Goal: Contribute content: Contribute content

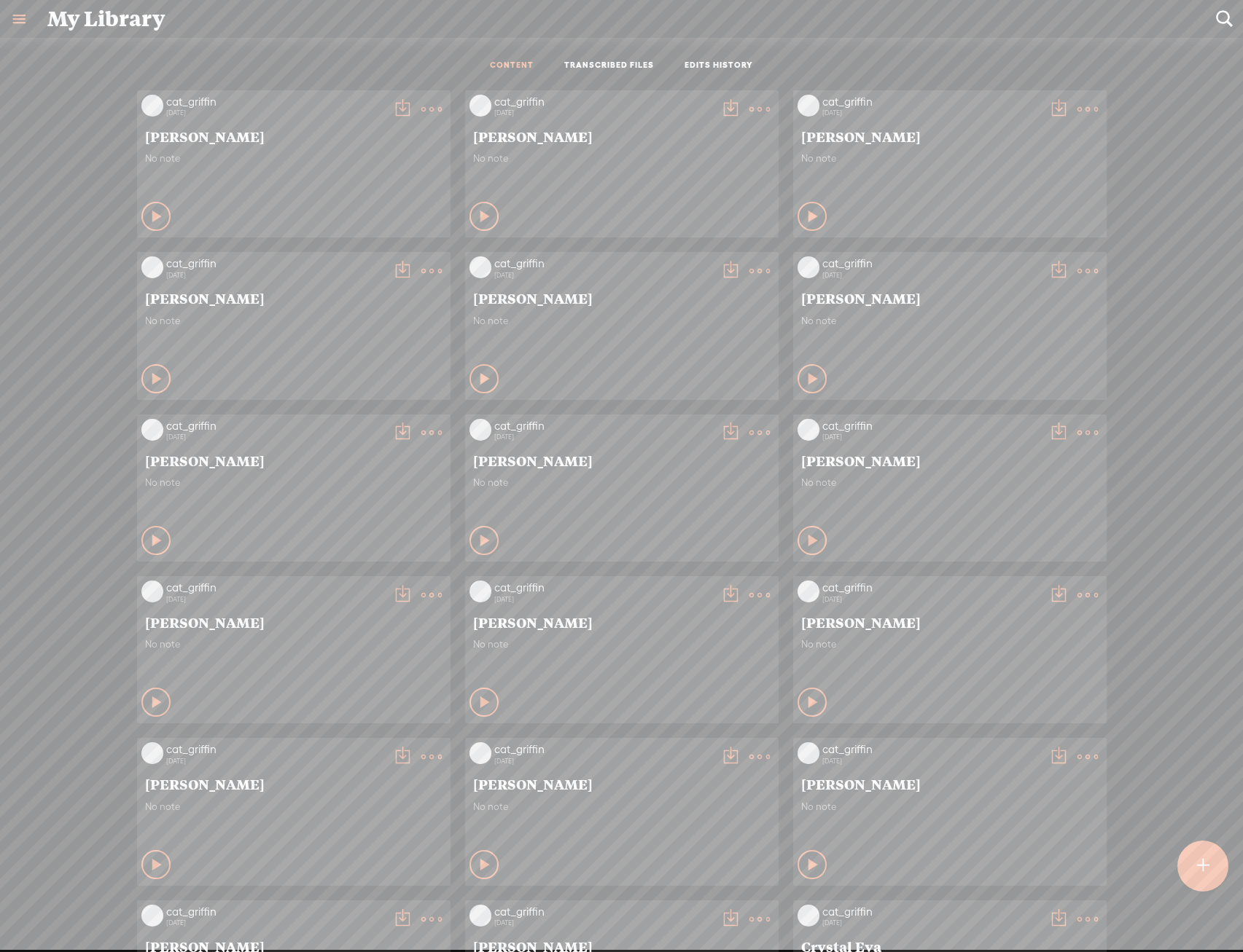
click at [1205, 878] on t at bounding box center [1203, 866] width 12 height 32
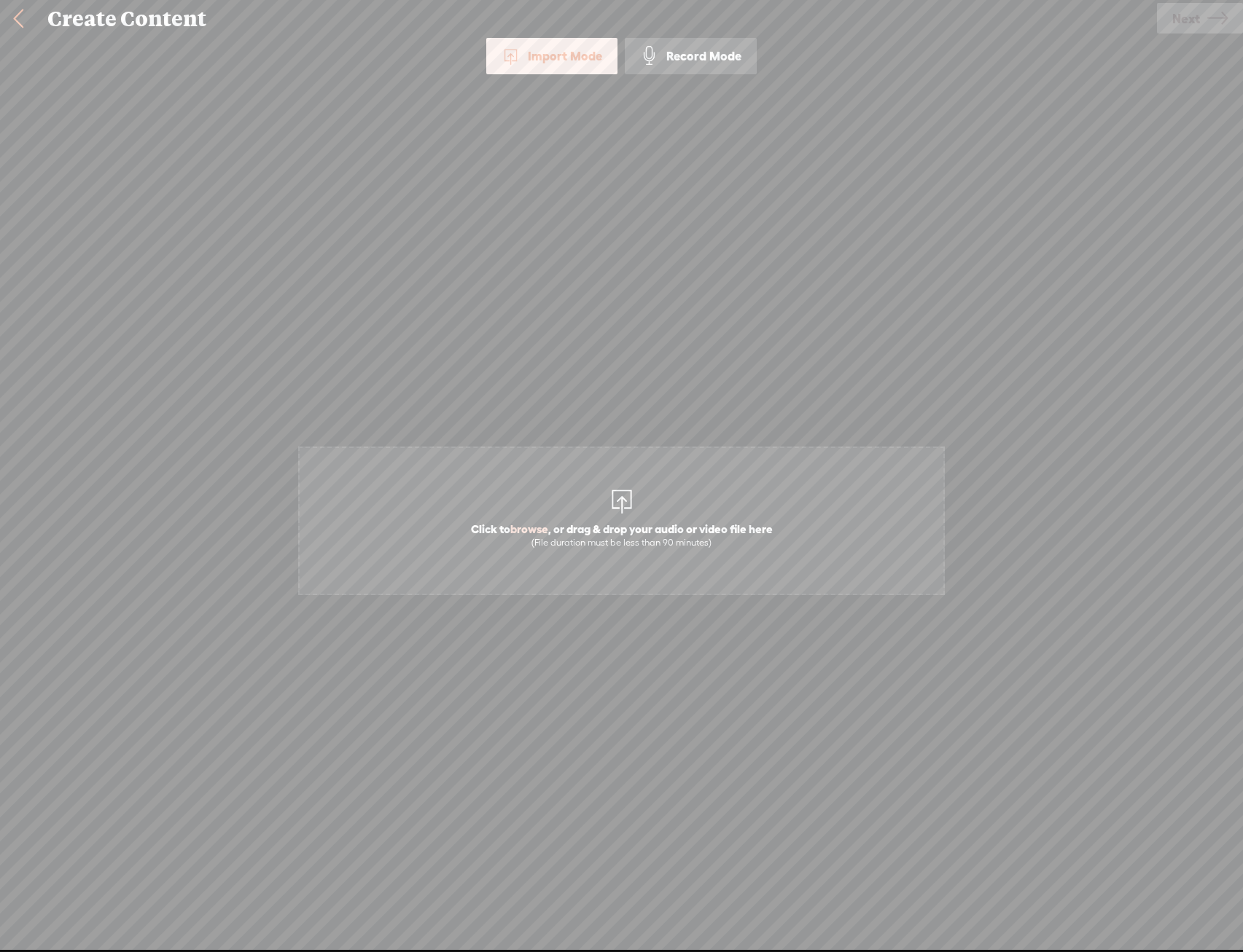
click at [689, 491] on span "Click to browse , or drag & drop your audio or video file here (File duration m…" at bounding box center [622, 521] width 646 height 149
click at [1190, 14] on span "Next" at bounding box center [1186, 18] width 28 height 37
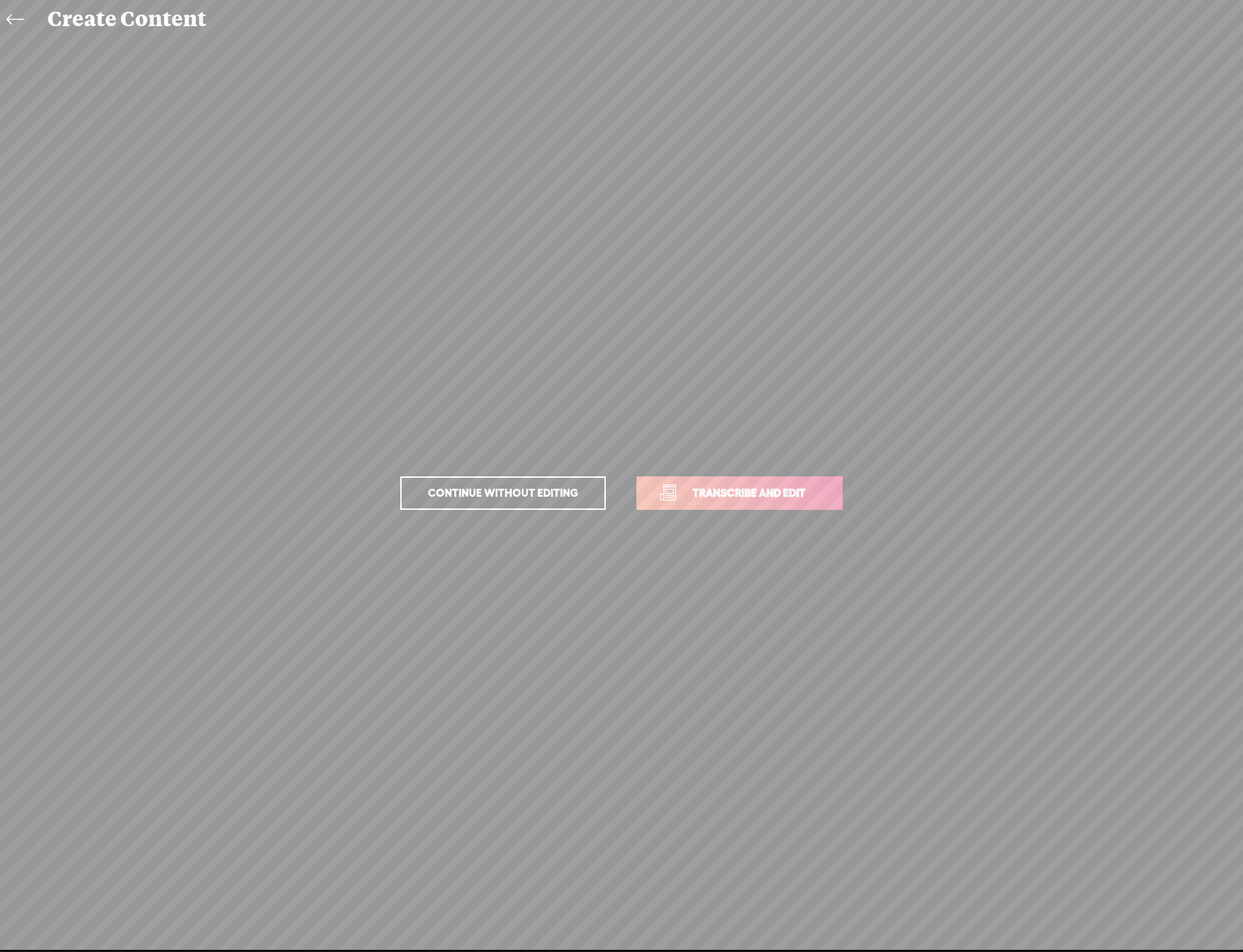
click at [791, 482] on link "Transcribe and edit" at bounding box center [740, 493] width 206 height 33
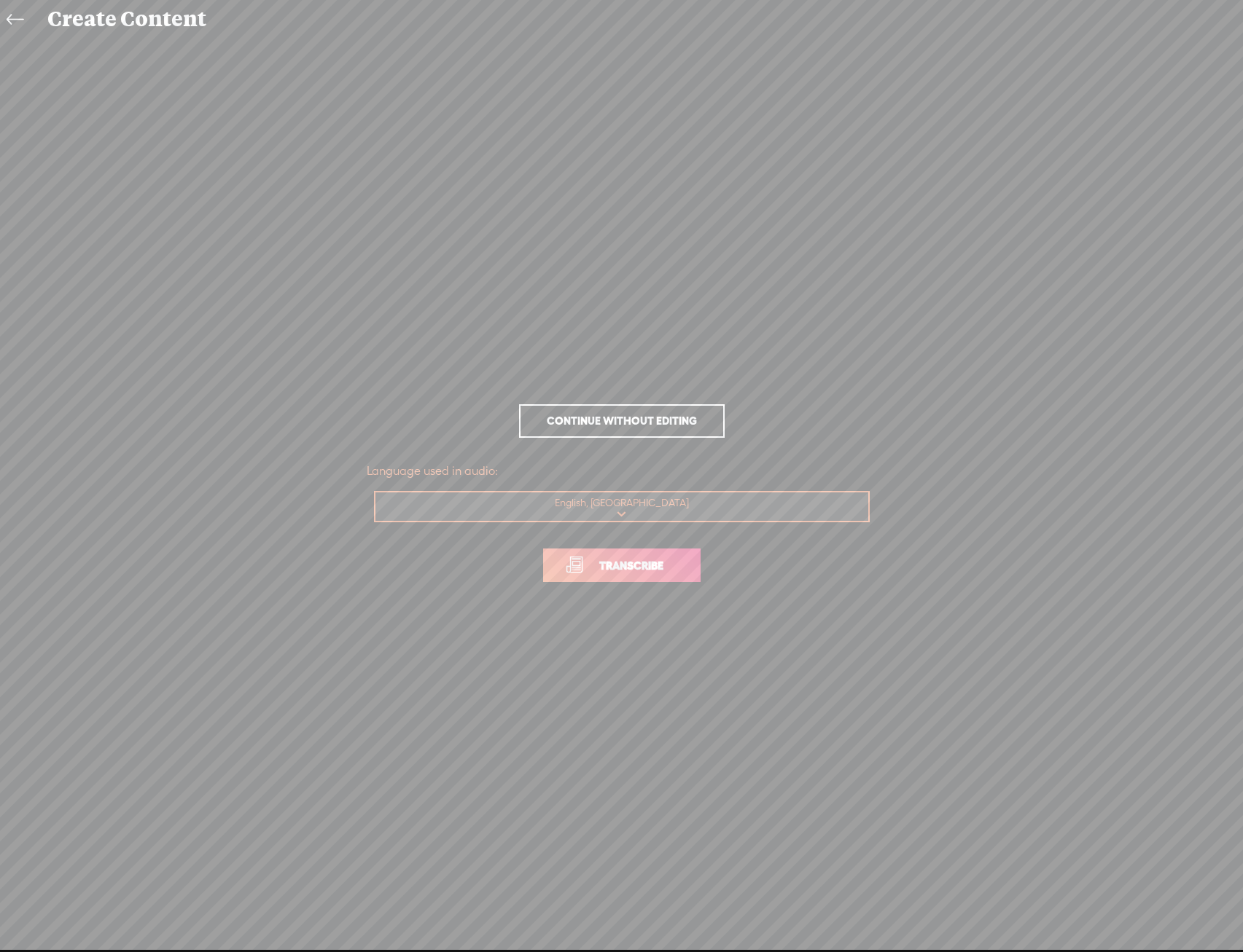
click at [612, 564] on span "Transcribe" at bounding box center [630, 566] width 94 height 17
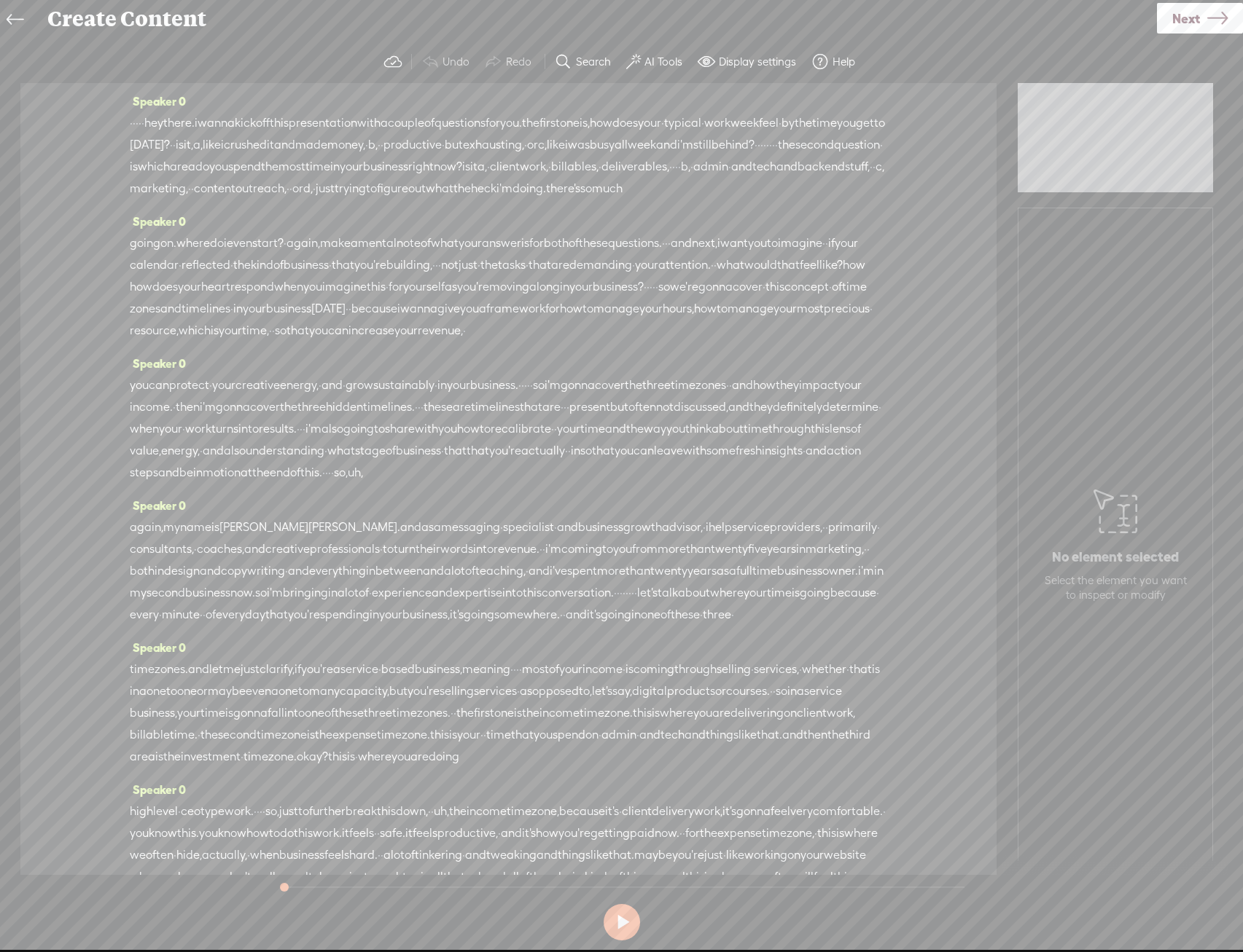
click at [652, 57] on label "AI Tools" at bounding box center [663, 61] width 38 height 14
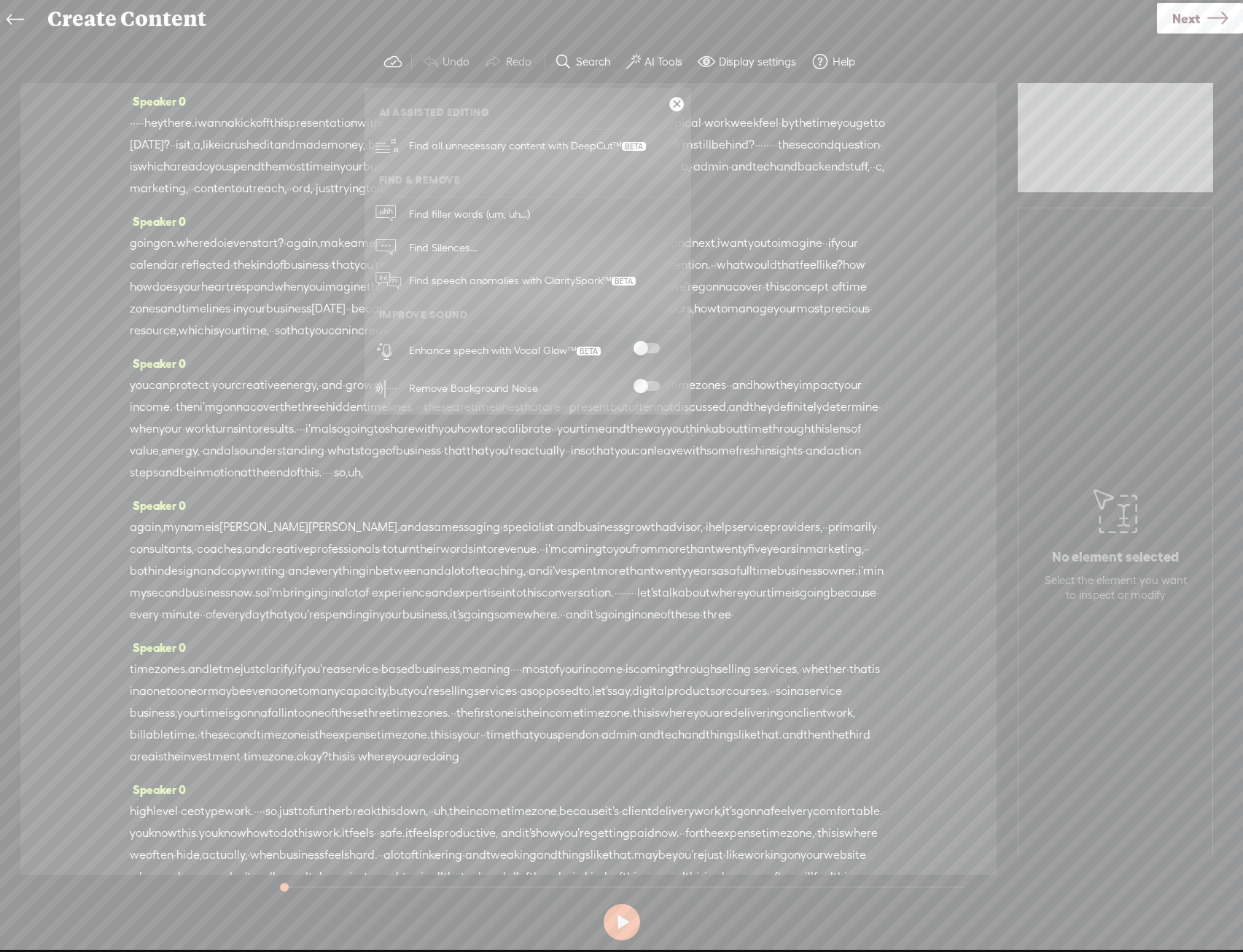
click at [649, 345] on span at bounding box center [646, 348] width 27 height 10
click at [642, 392] on span at bounding box center [646, 386] width 27 height 10
click at [1186, 38] on div "Continue without editing Transcribe and edit Language used in audio: English, U…" at bounding box center [621, 494] width 1213 height 911
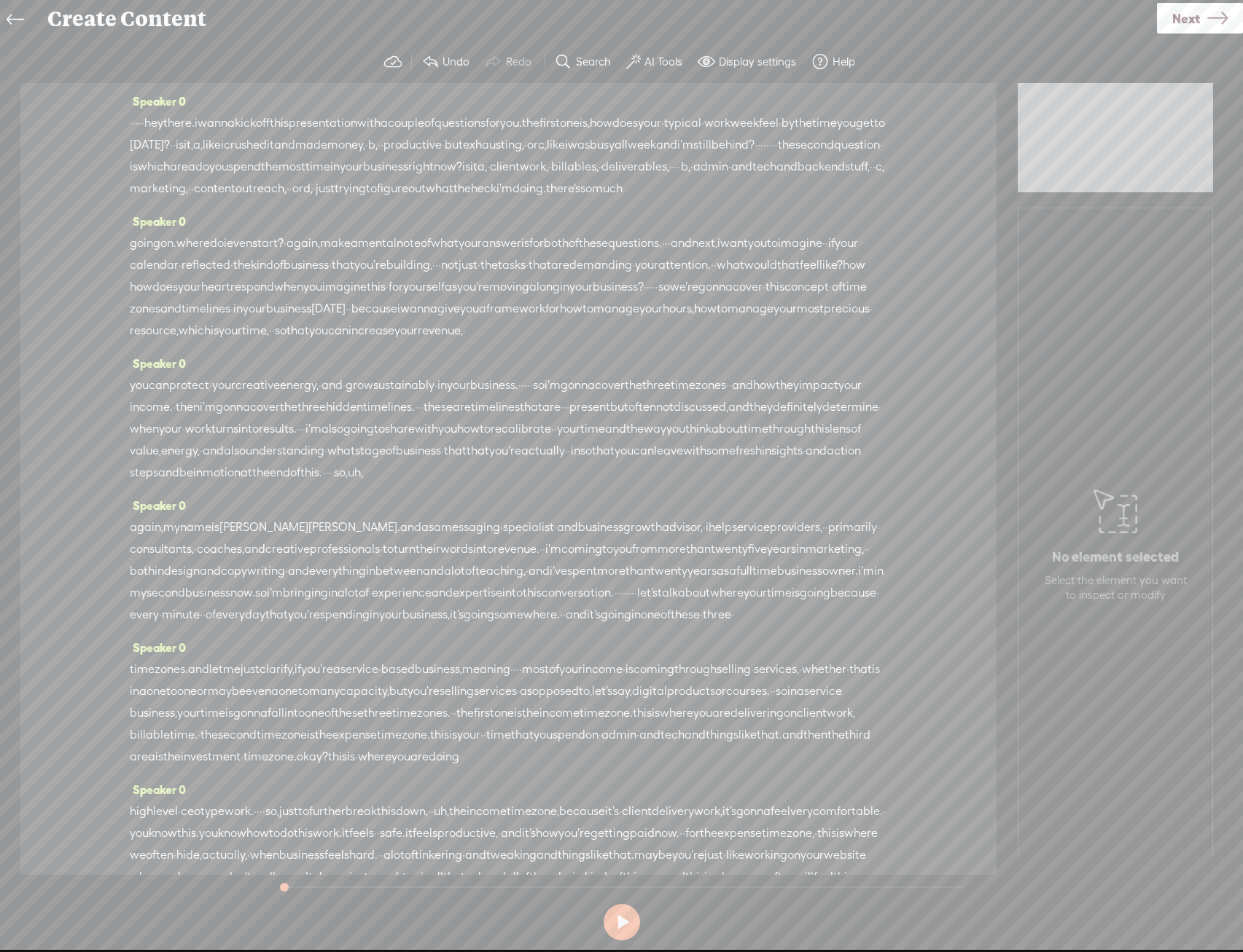
click at [1178, 35] on div "Use text-to-audio Use voice actor Record From This Browser Use pre-recorded aud…" at bounding box center [1200, 19] width 86 height 38
click at [1185, 30] on span "Next" at bounding box center [1186, 18] width 28 height 37
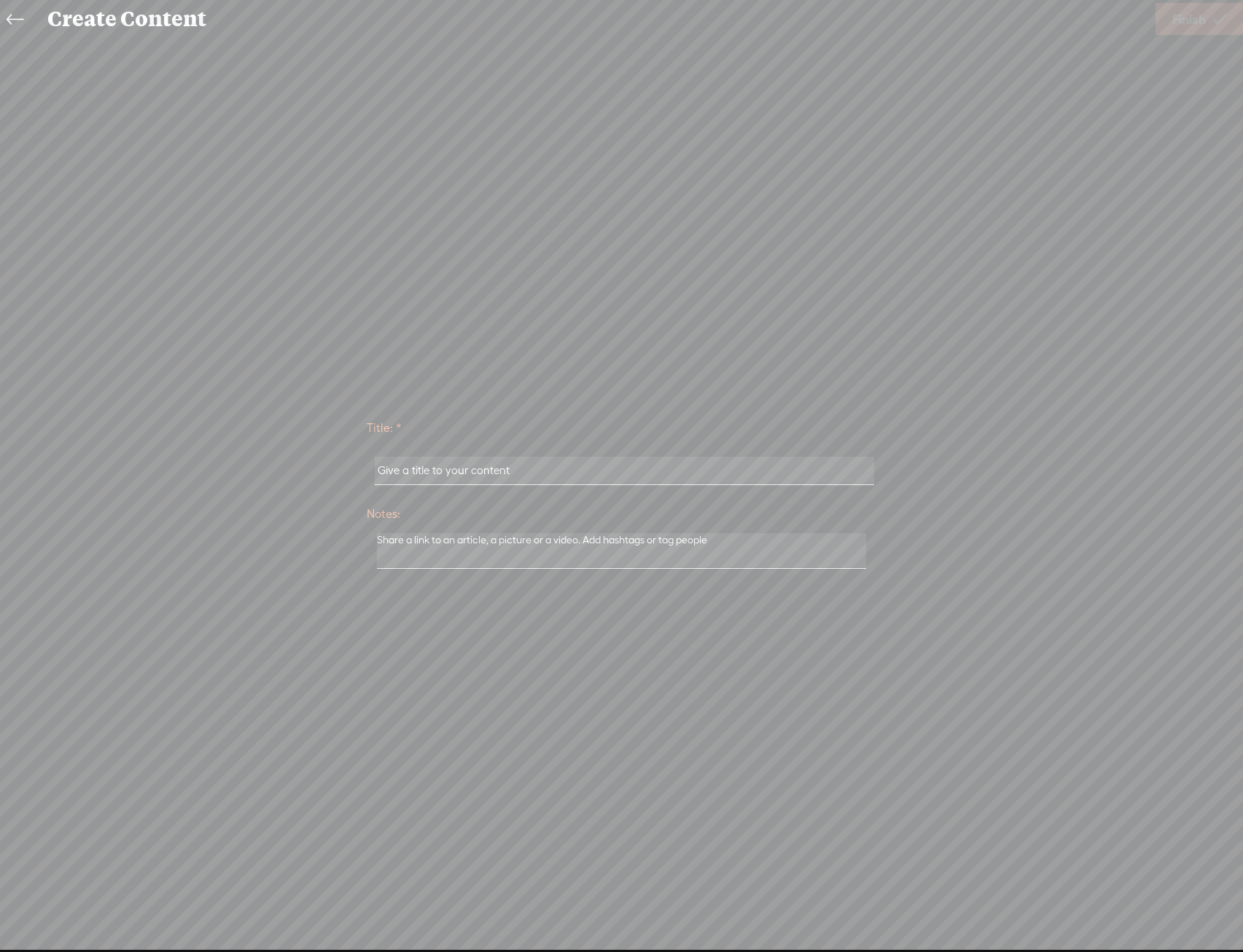
click at [713, 472] on input "text" at bounding box center [624, 471] width 499 height 29
type input "K"
type input "[PERSON_NAME]"
click at [1163, 18] on link "Finish" at bounding box center [1199, 19] width 88 height 32
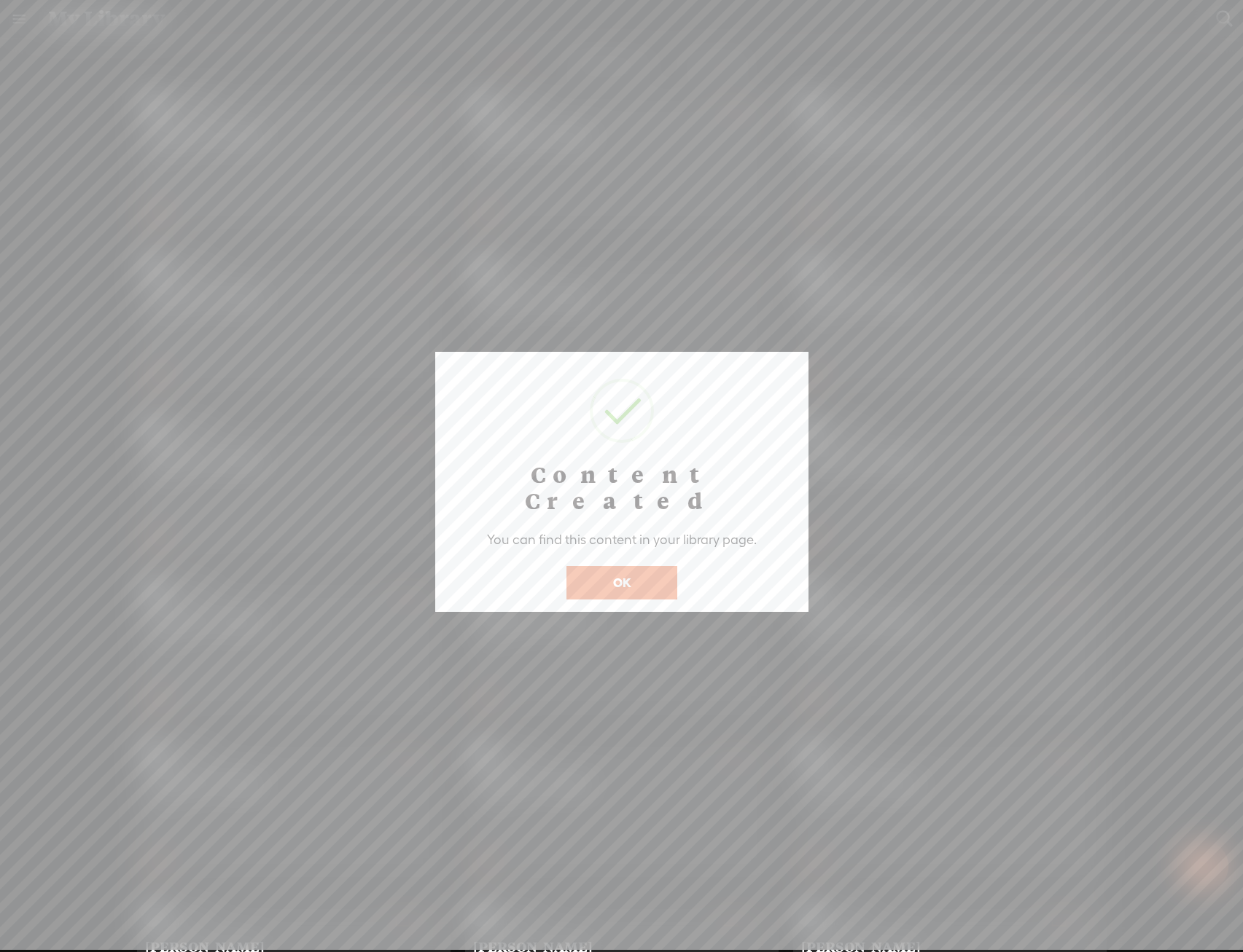
click at [662, 566] on button "OK" at bounding box center [622, 582] width 111 height 33
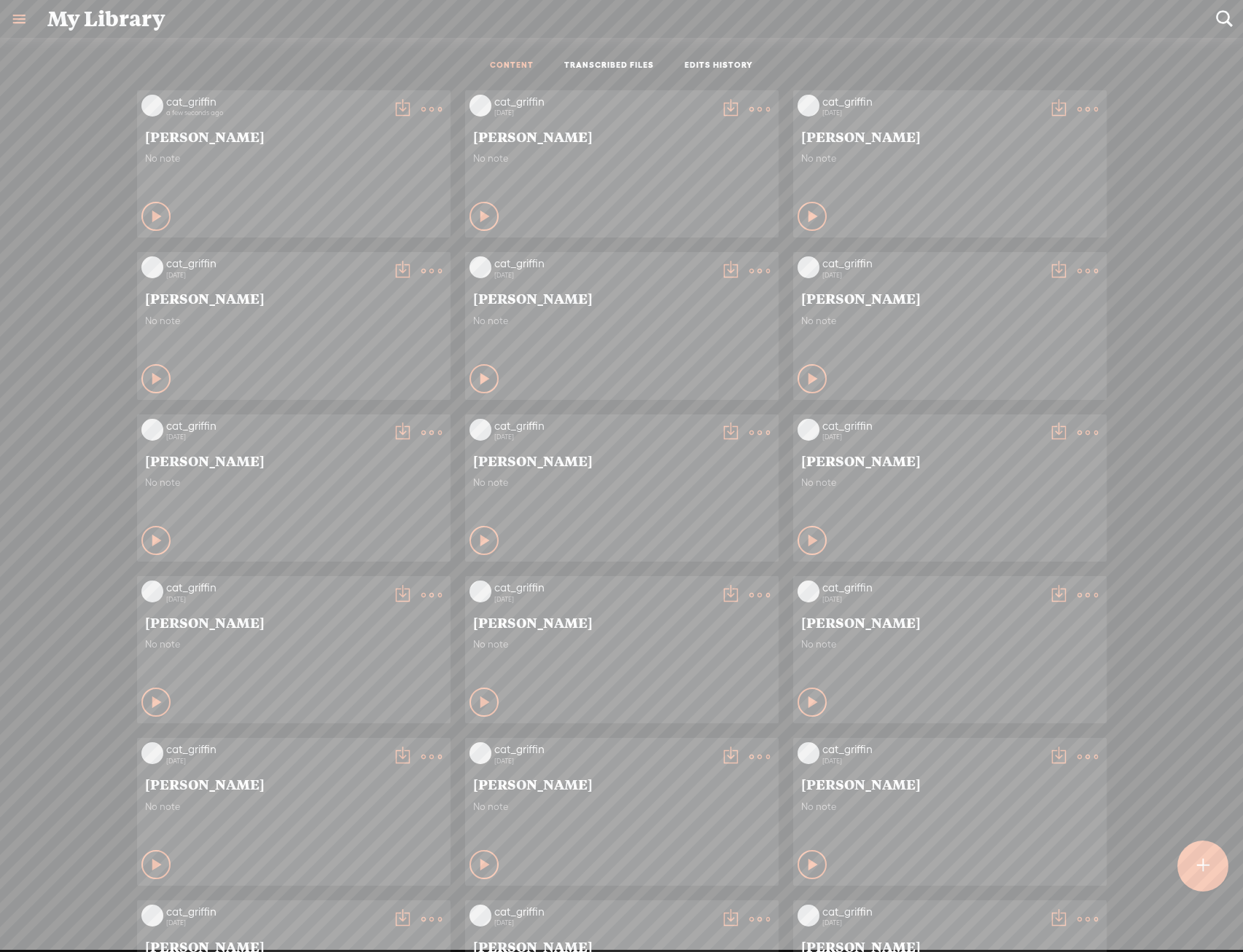
click at [421, 101] on t at bounding box center [431, 109] width 20 height 20
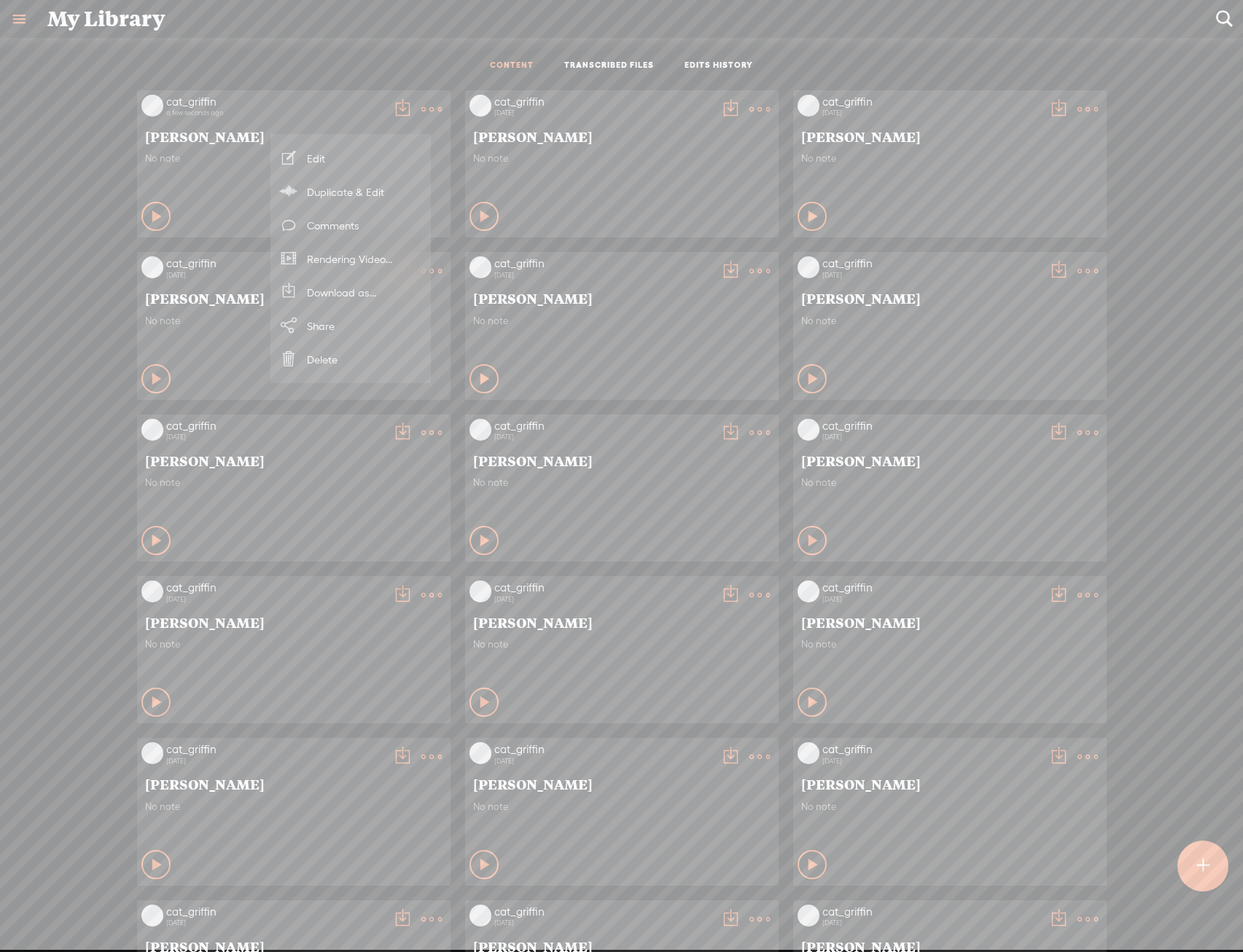
drag, startPoint x: 391, startPoint y: 258, endPoint x: 396, endPoint y: 372, distance: 114.1
click at [396, 372] on ul "Edit Duplicate & Edit Add To Channel Comments Rendering Video... Download as...…" at bounding box center [351, 258] width 160 height 234
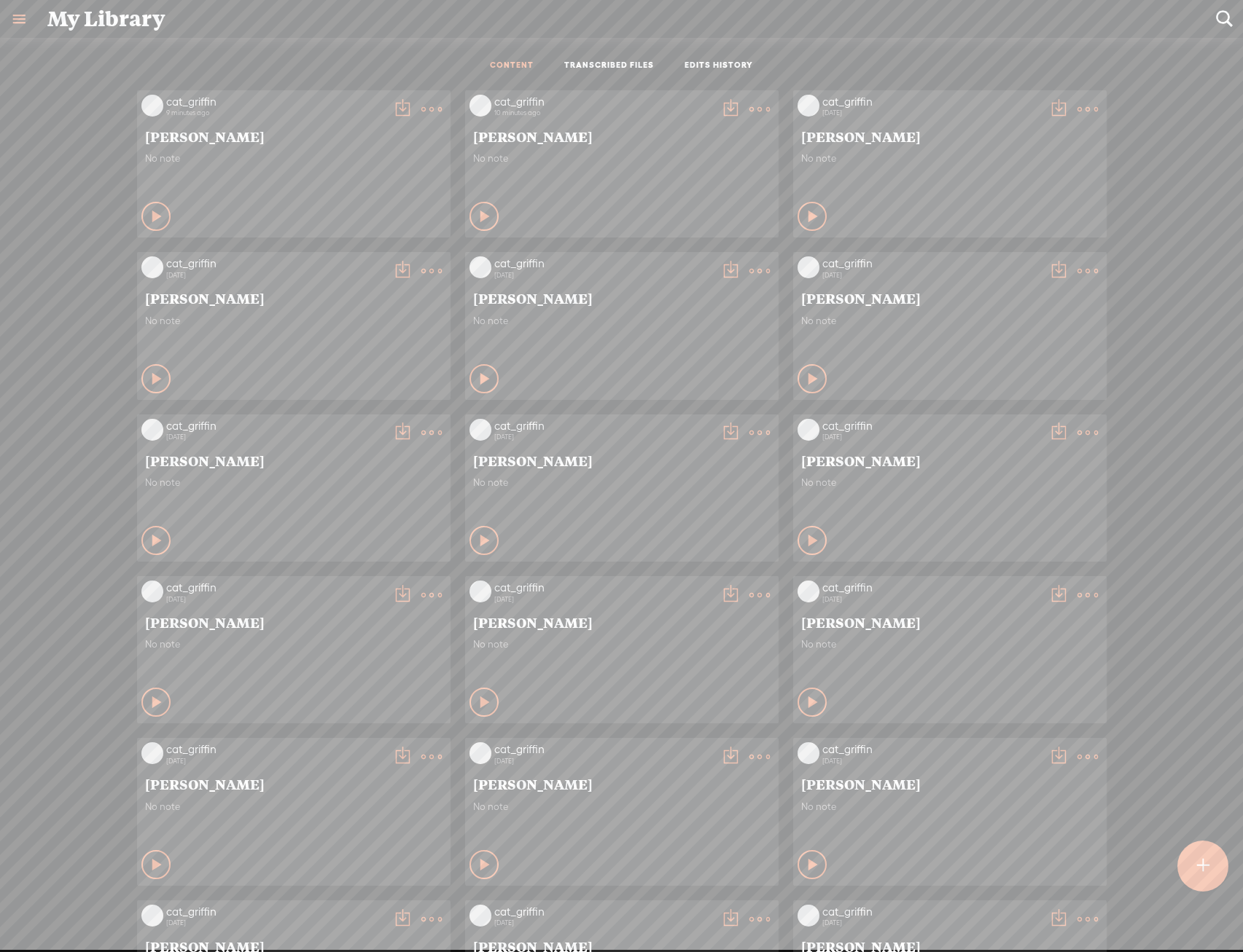
click at [422, 110] on t at bounding box center [431, 109] width 20 height 20
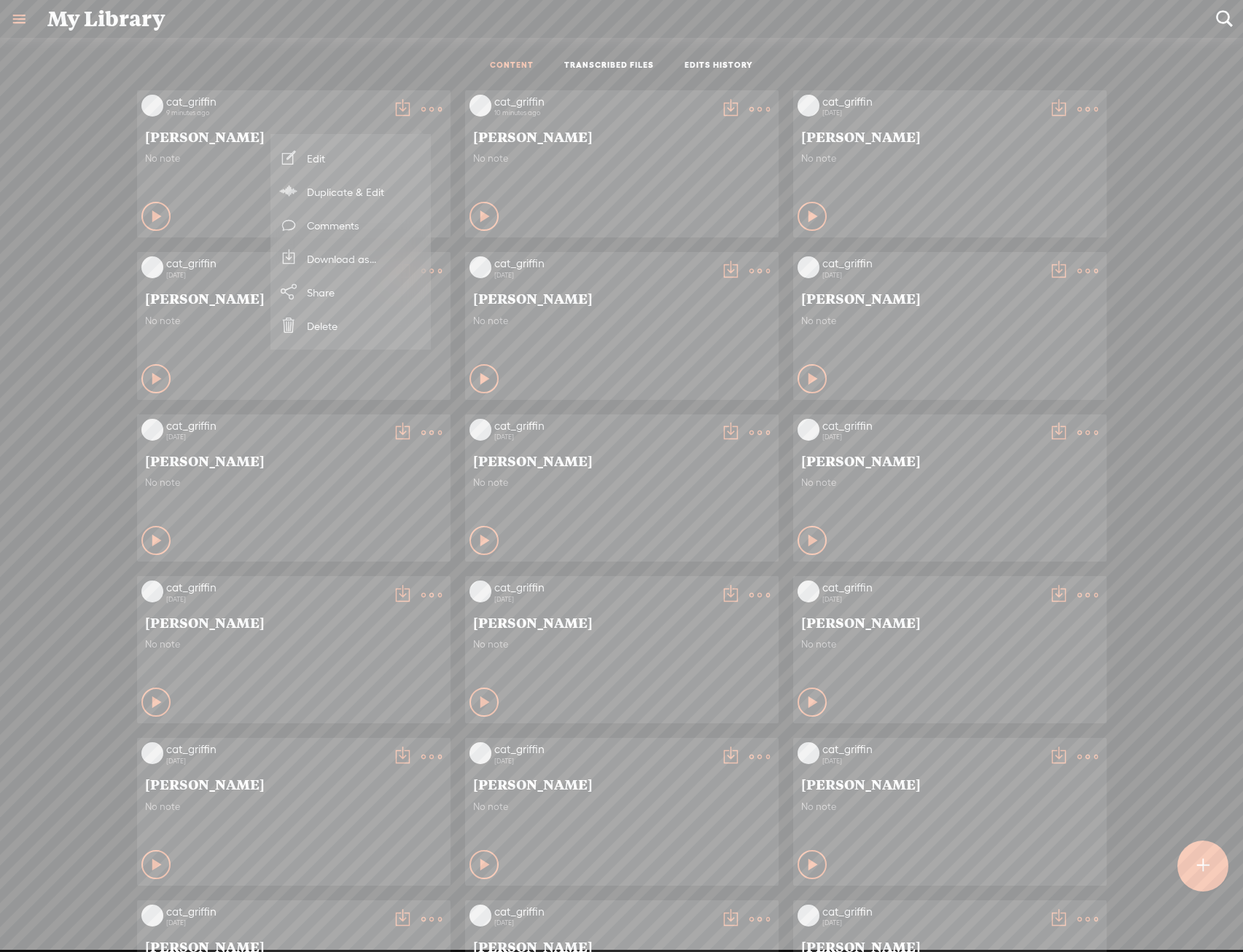
click at [377, 250] on link "Download as..." at bounding box center [350, 258] width 146 height 33
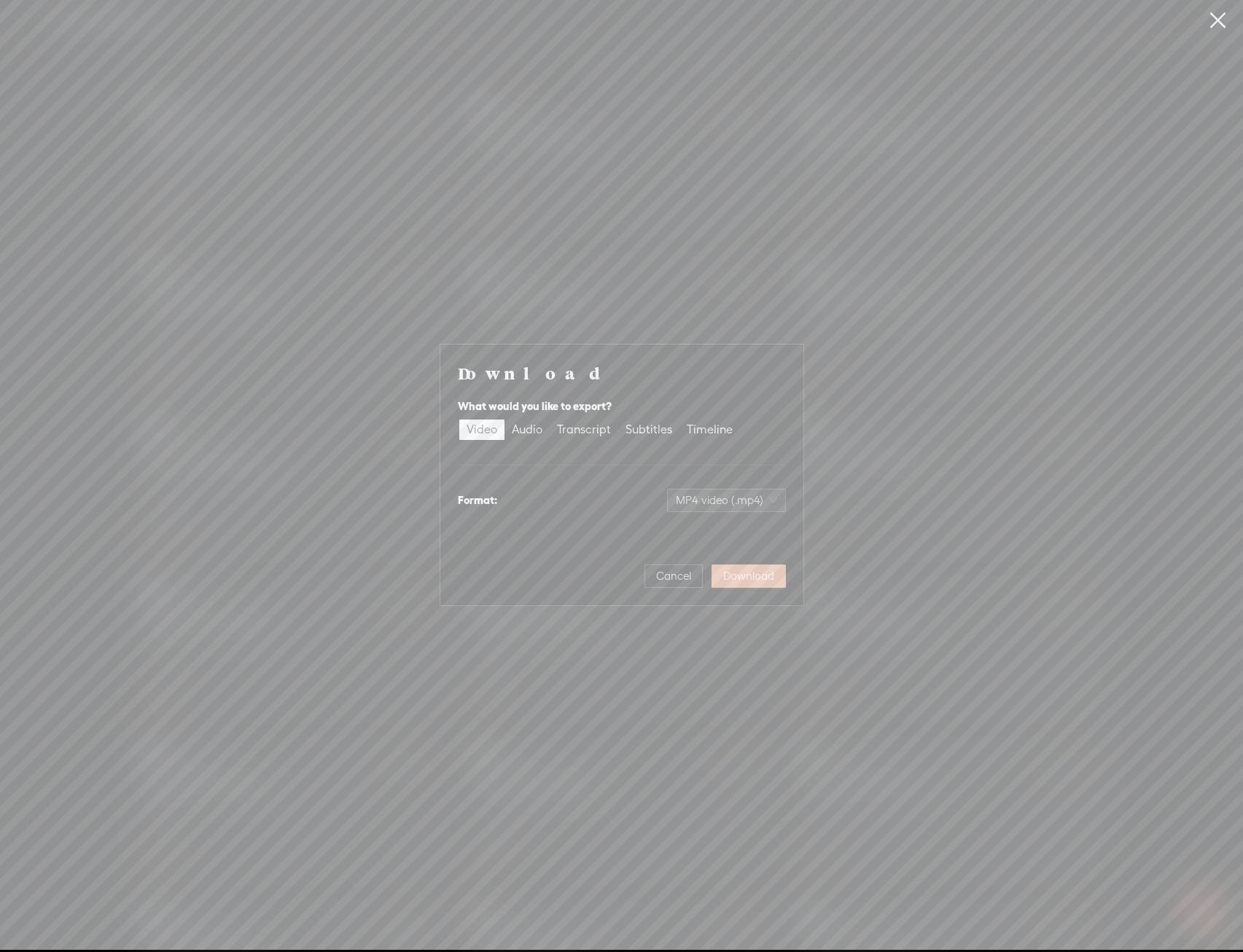
click at [764, 571] on span "Download" at bounding box center [749, 576] width 51 height 14
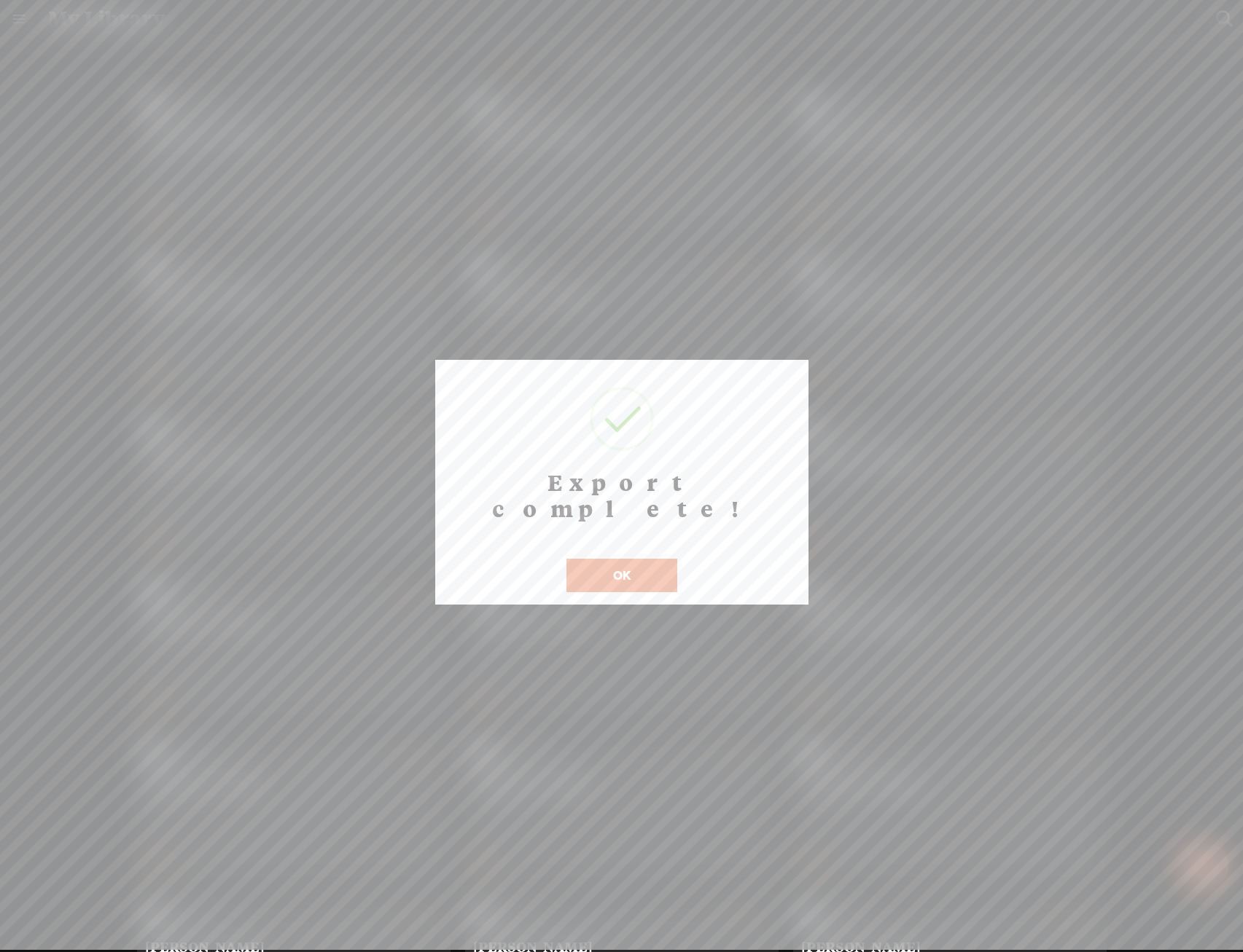
click at [633, 558] on button "OK" at bounding box center [622, 575] width 111 height 33
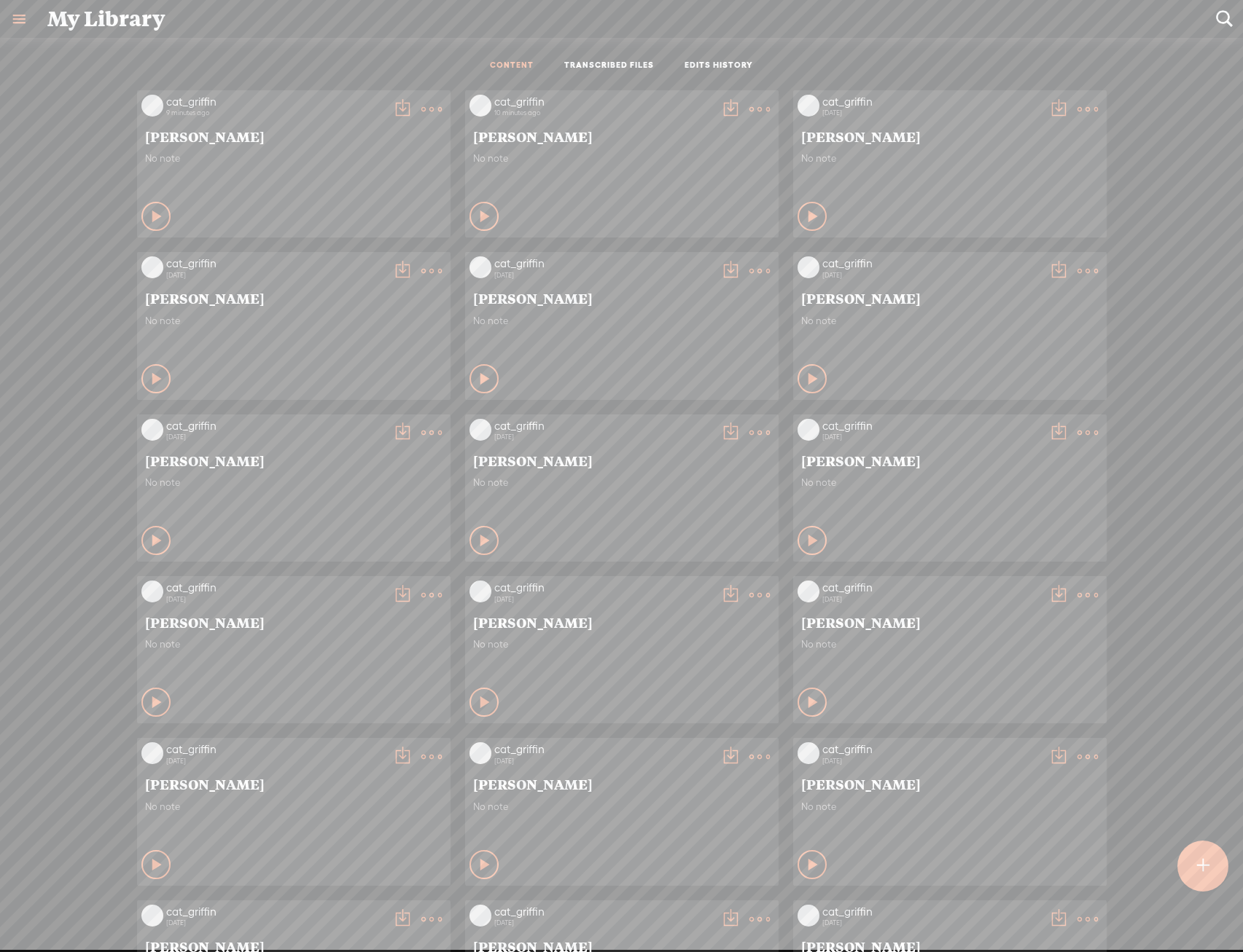
click at [749, 107] on t at bounding box center [759, 109] width 20 height 20
click at [627, 252] on link "Download as..." at bounding box center [678, 258] width 146 height 33
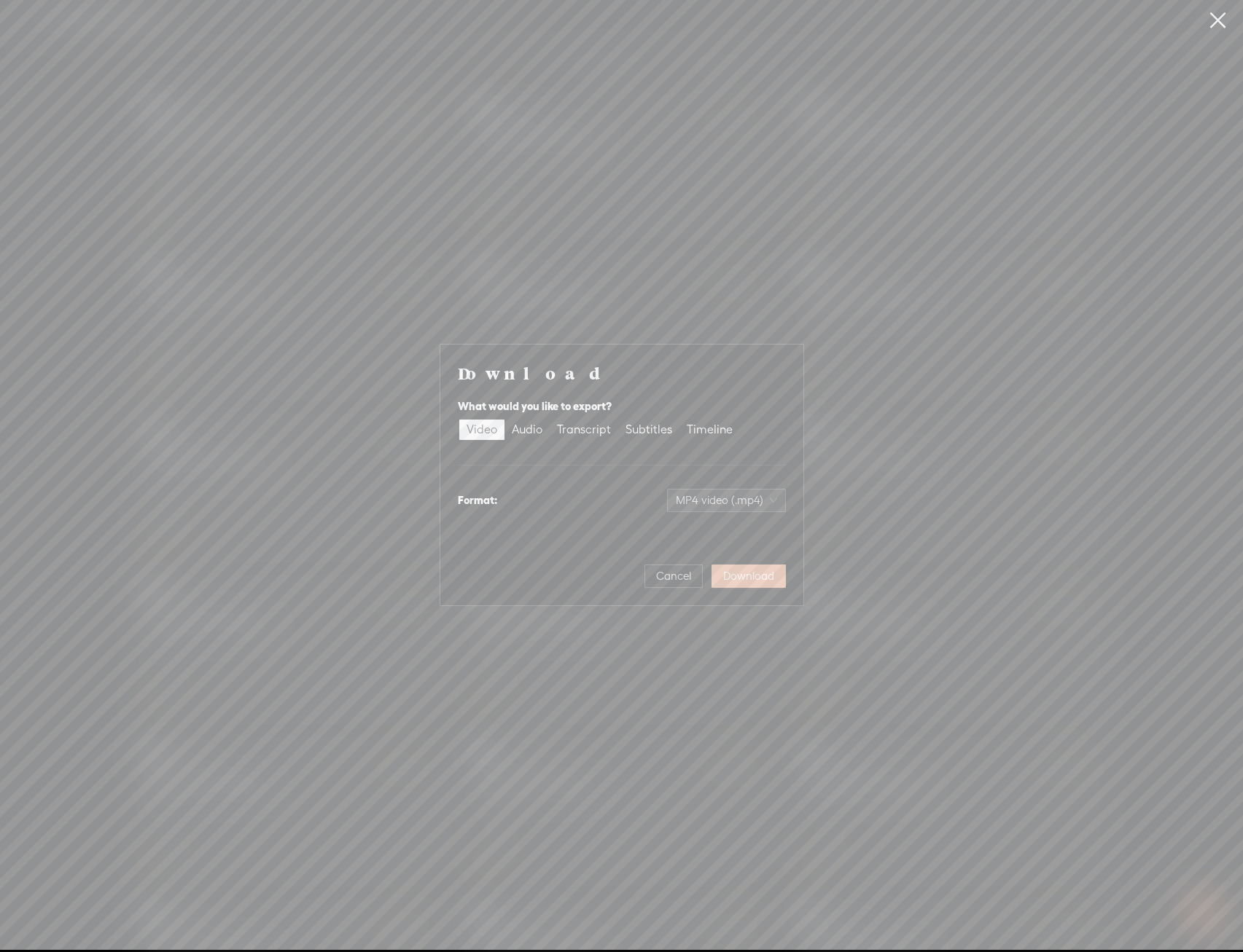
click at [754, 572] on span "Download" at bounding box center [749, 576] width 51 height 14
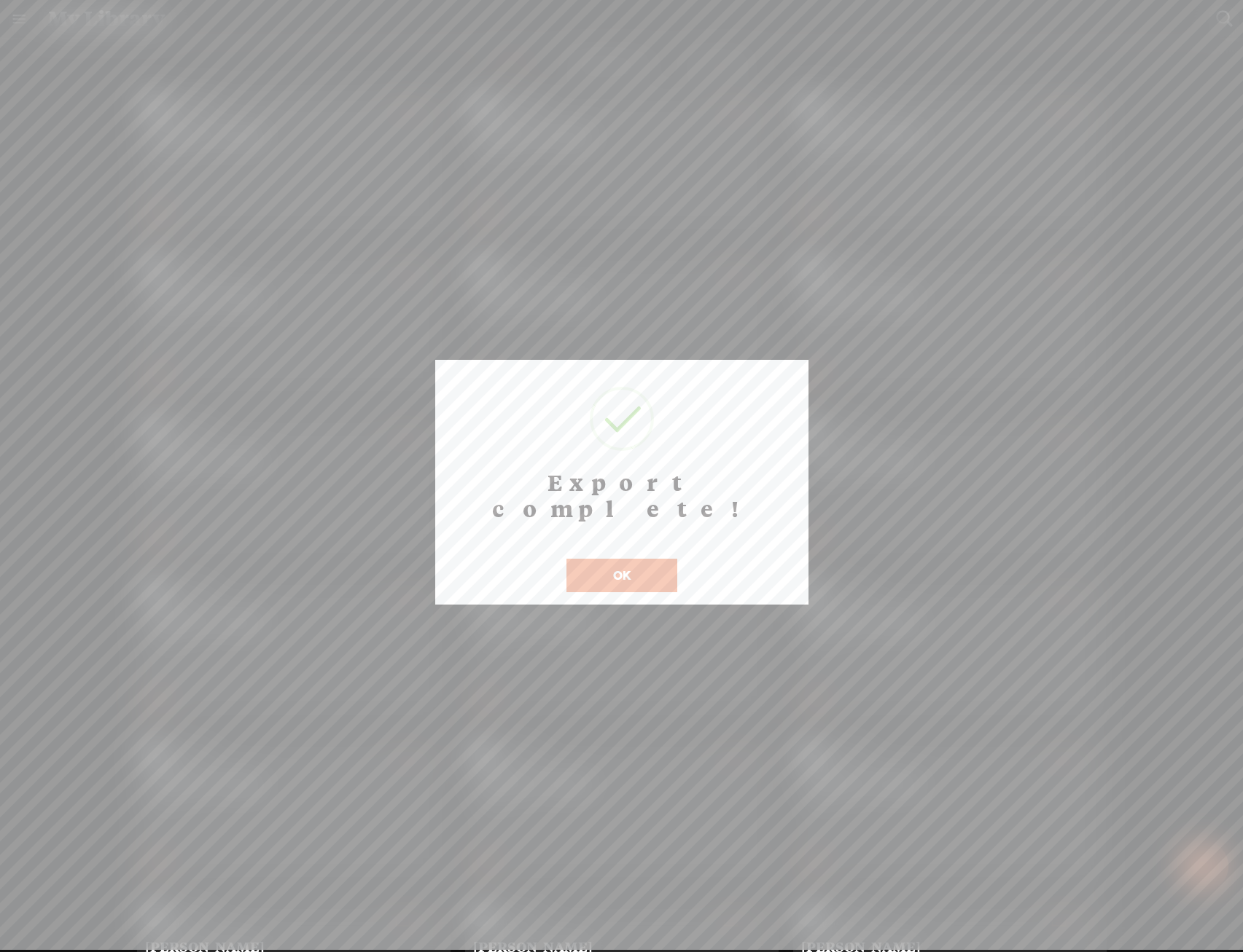
click at [635, 540] on div "OK" at bounding box center [622, 566] width 118 height 52
drag, startPoint x: 627, startPoint y: 560, endPoint x: 726, endPoint y: 231, distance: 343.6
click at [628, 560] on button "OK" at bounding box center [622, 575] width 111 height 33
